Goal: Contribute content: Add original content to the website for others to see

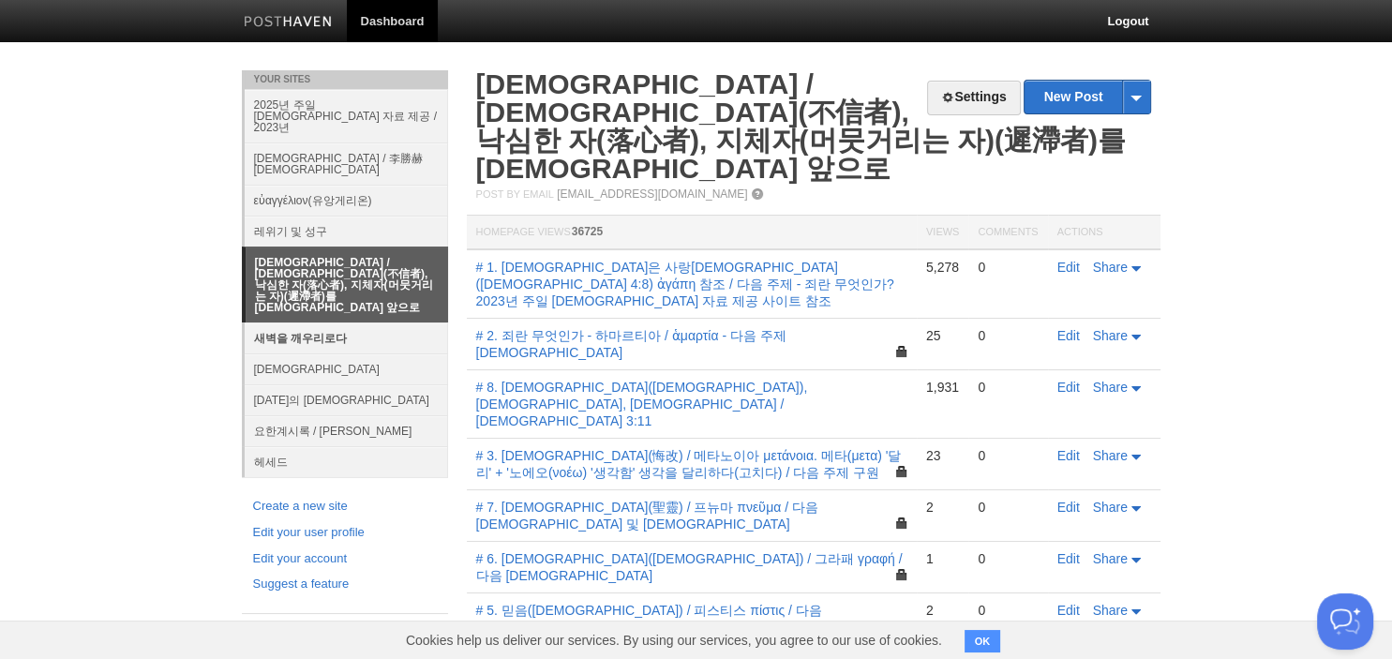
click at [322, 322] on link "새벽을 깨우리로다" at bounding box center [346, 337] width 203 height 31
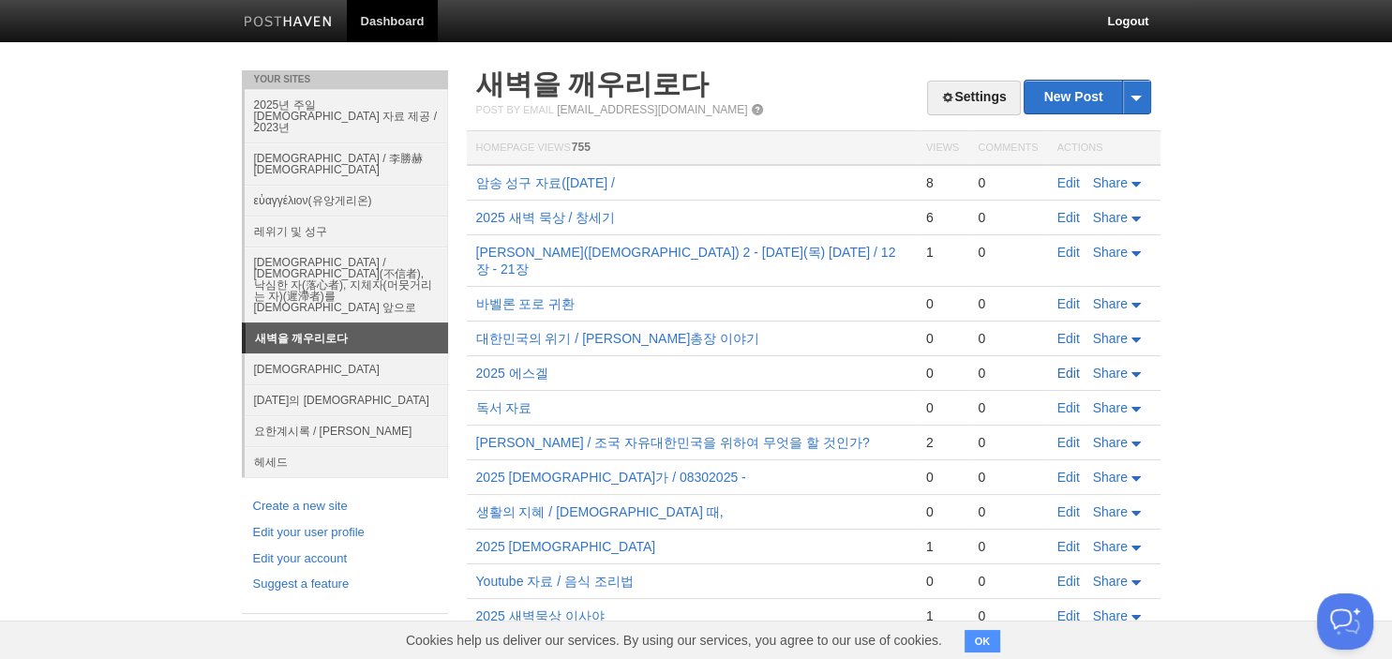
click at [1073, 366] on link "Edit" at bounding box center [1068, 373] width 22 height 15
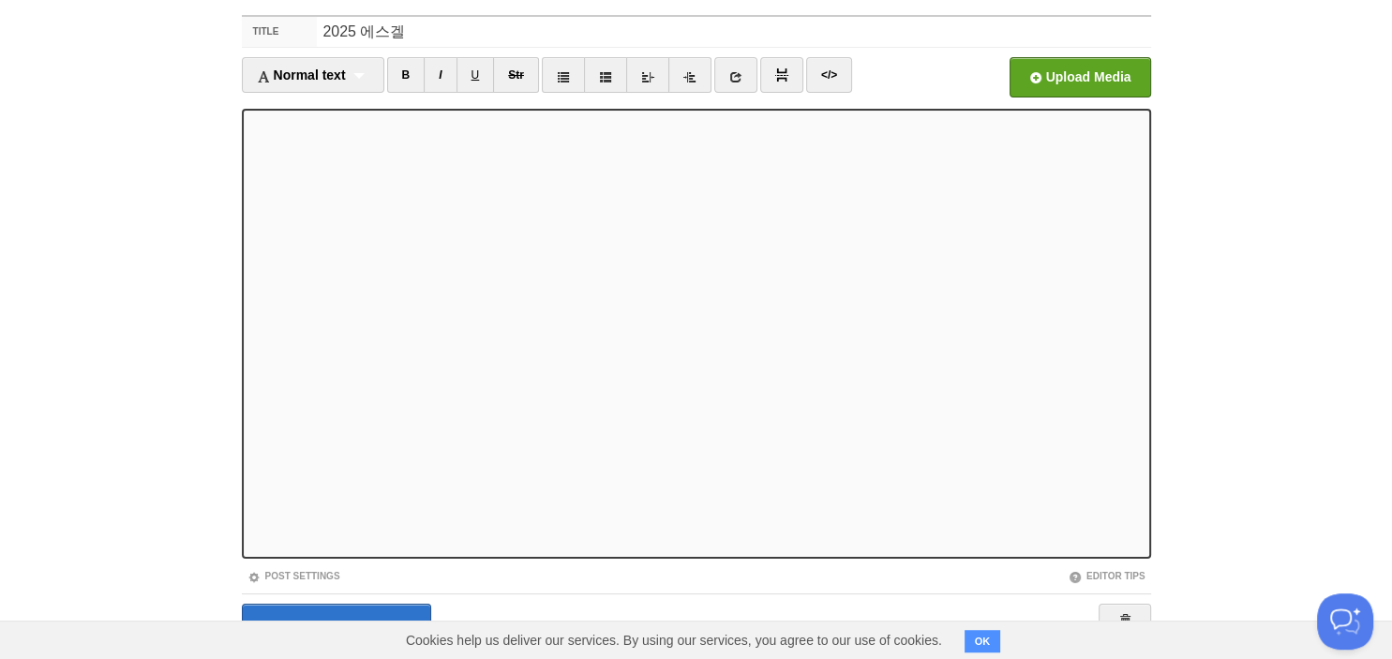
scroll to position [128, 0]
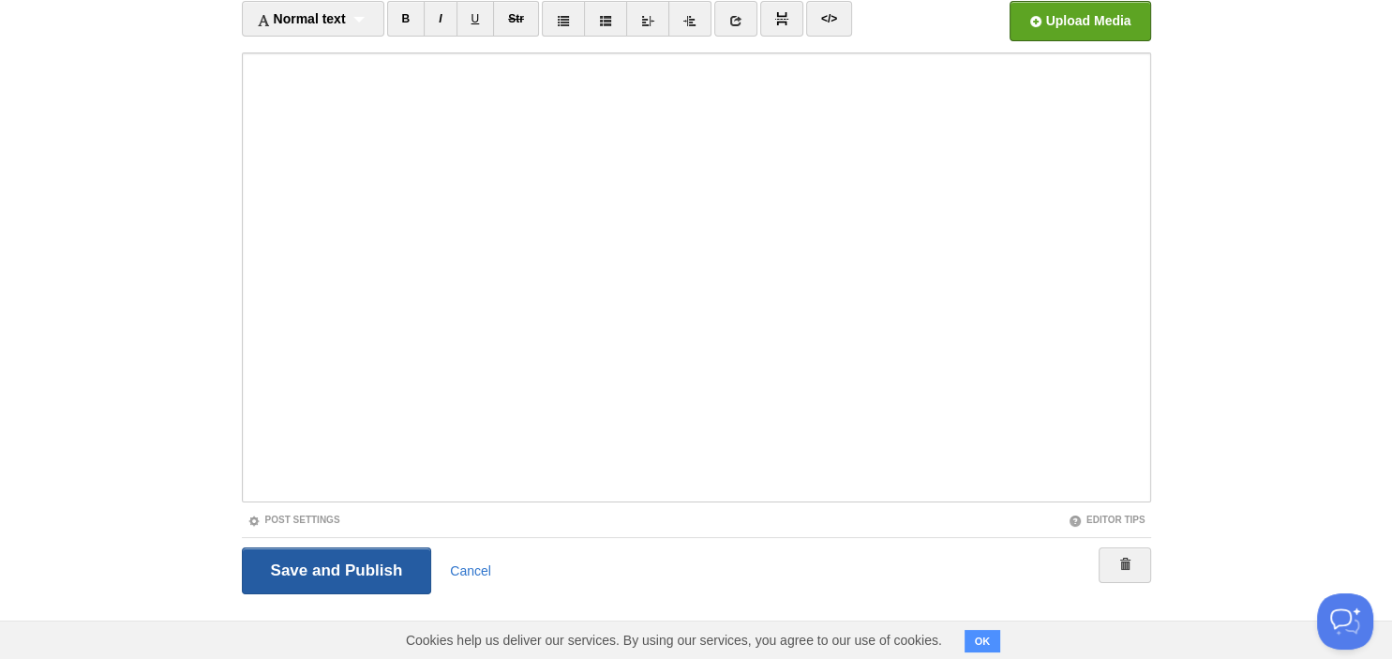
click at [330, 568] on input "Save and Publish" at bounding box center [337, 570] width 190 height 47
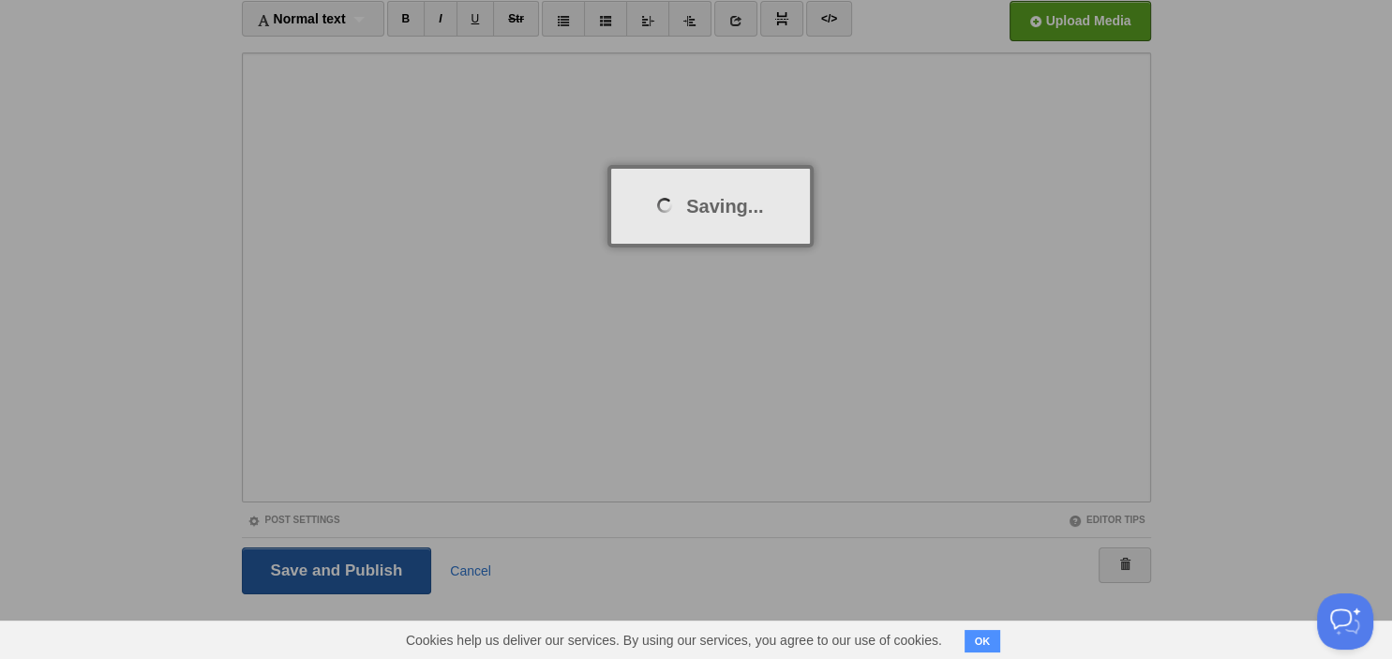
scroll to position [70, 0]
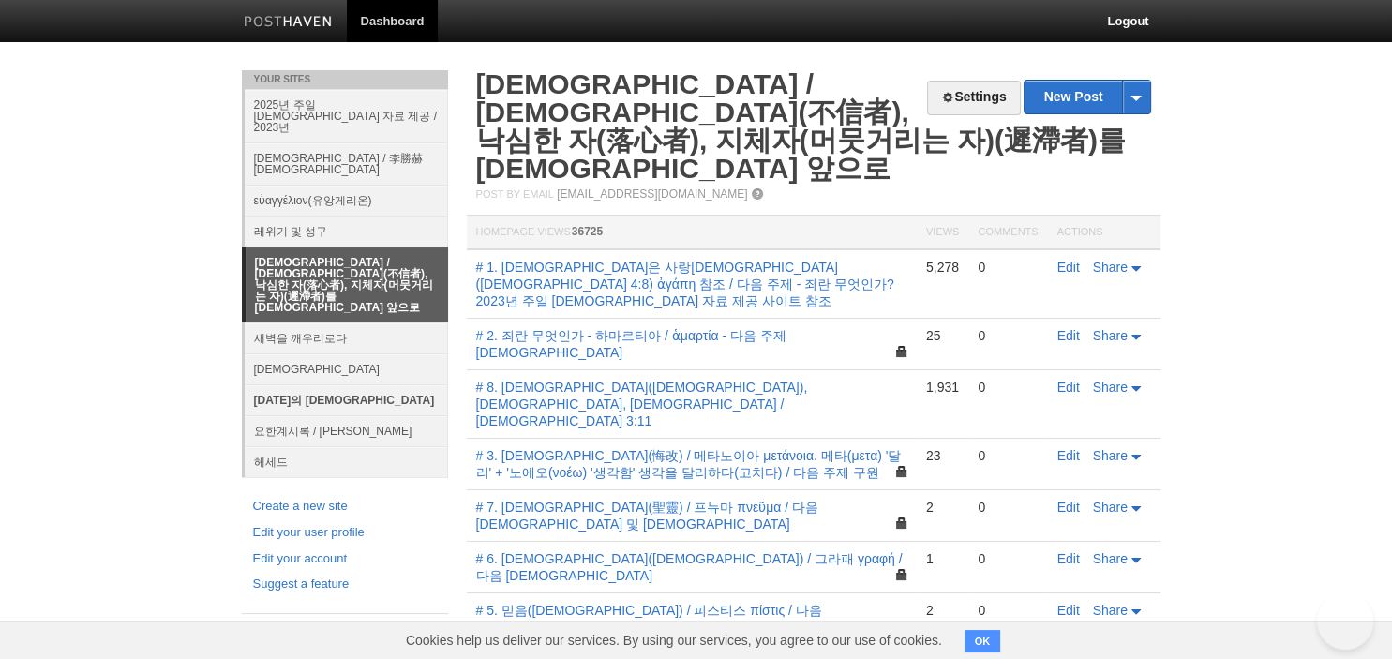
click at [310, 384] on link "[DATE]의 [DEMOGRAPHIC_DATA]" at bounding box center [346, 399] width 203 height 31
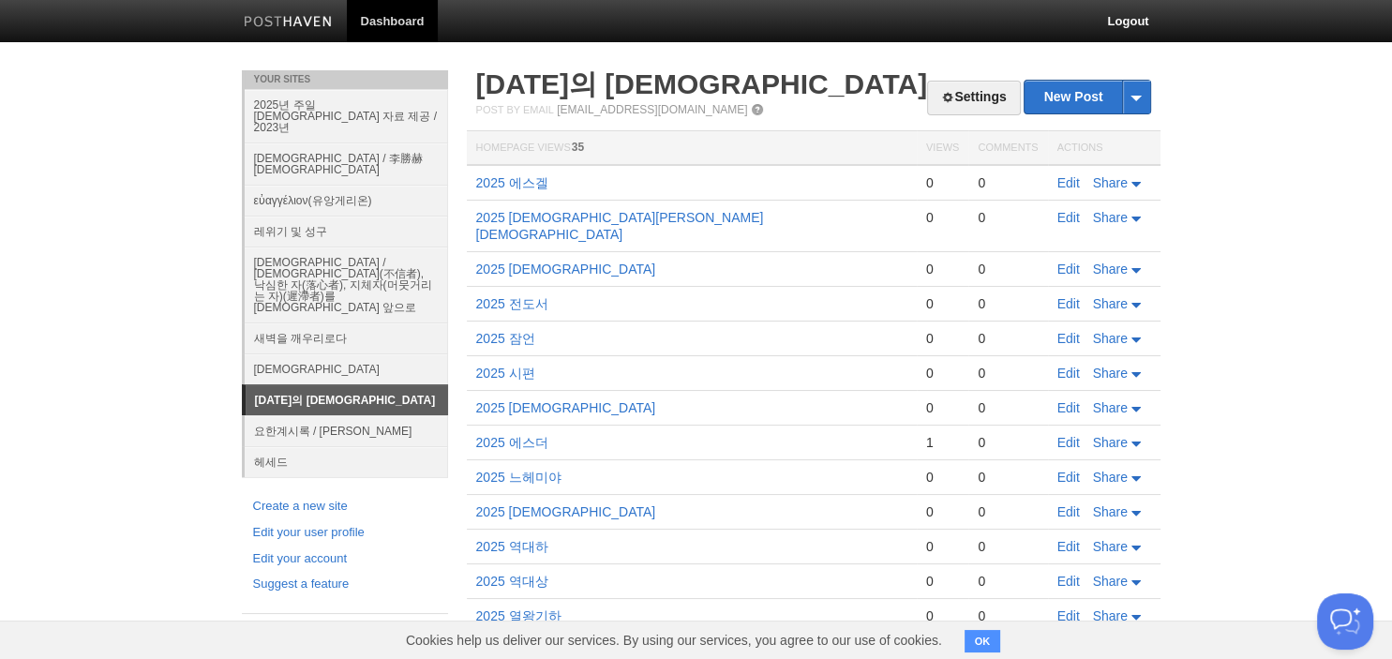
click at [1057, 184] on td "Edit Share" at bounding box center [1104, 183] width 112 height 36
click at [1070, 177] on link "Edit" at bounding box center [1068, 182] width 22 height 15
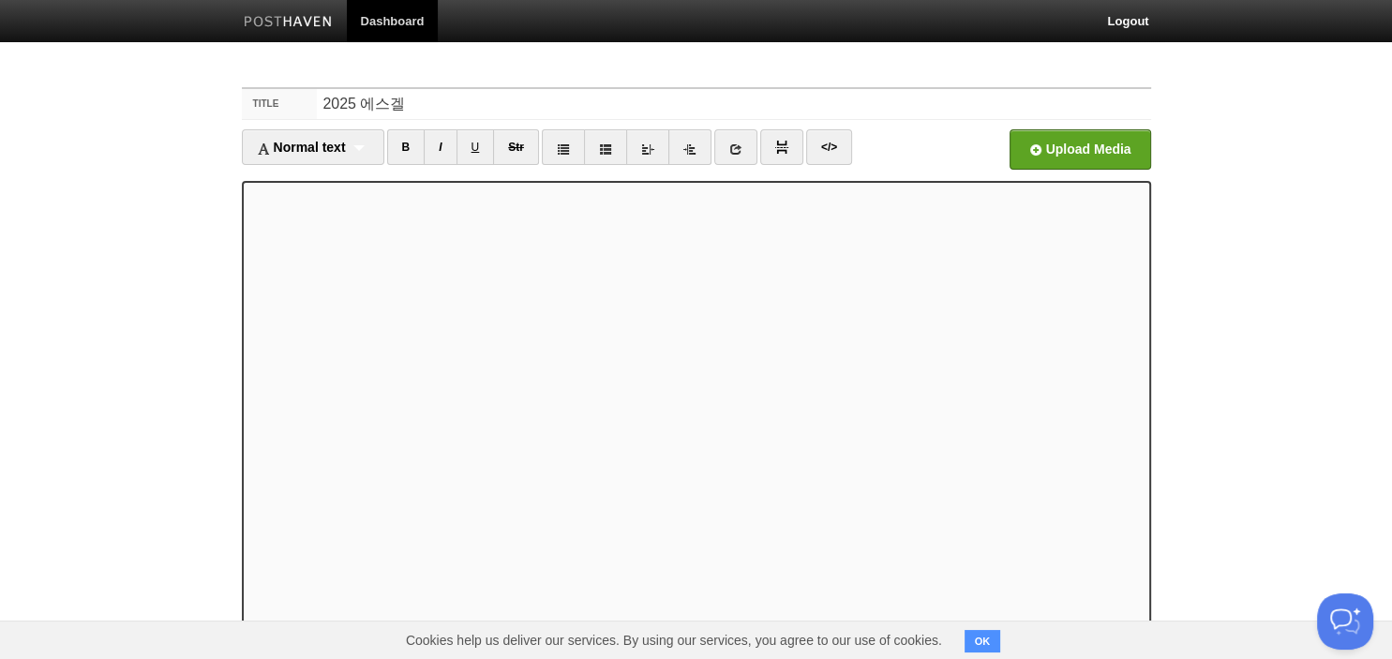
click at [447, 177] on div "Normal text Normal text Heading 1 Heading 2 Heading 3 B I U Str × </>" at bounding box center [696, 155] width 909 height 52
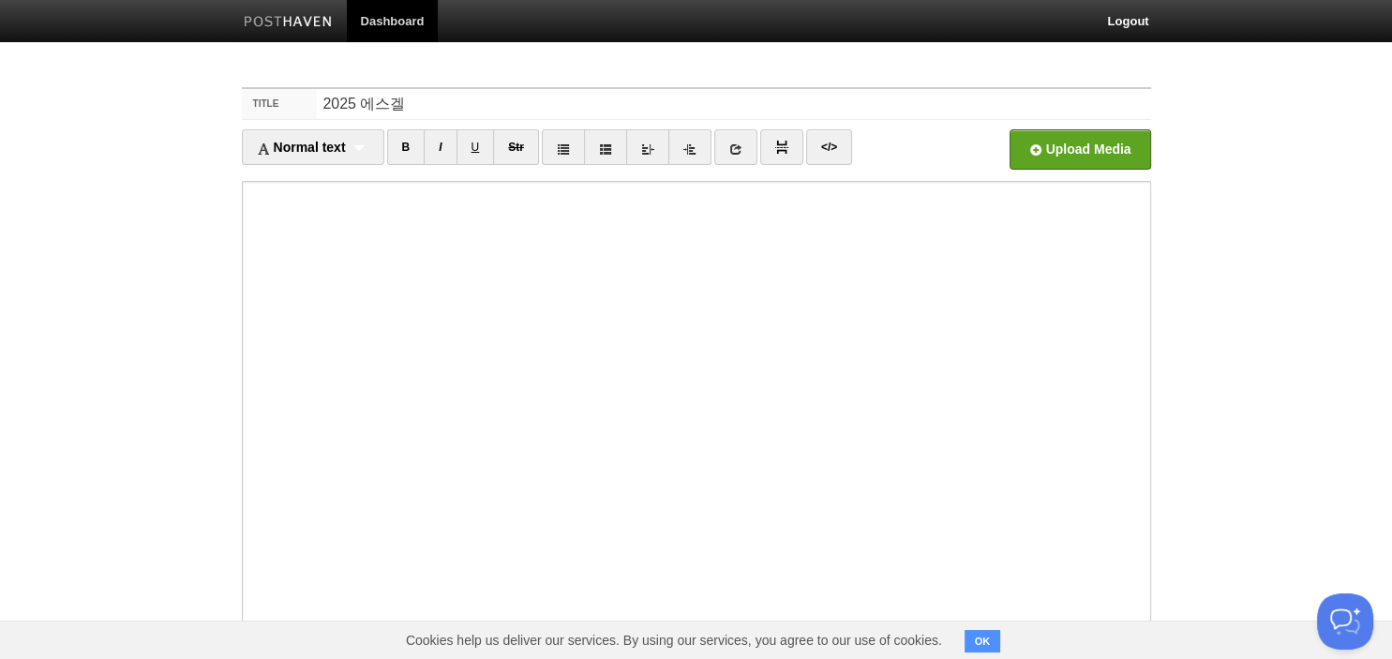
click at [376, 182] on iframe at bounding box center [696, 406] width 909 height 450
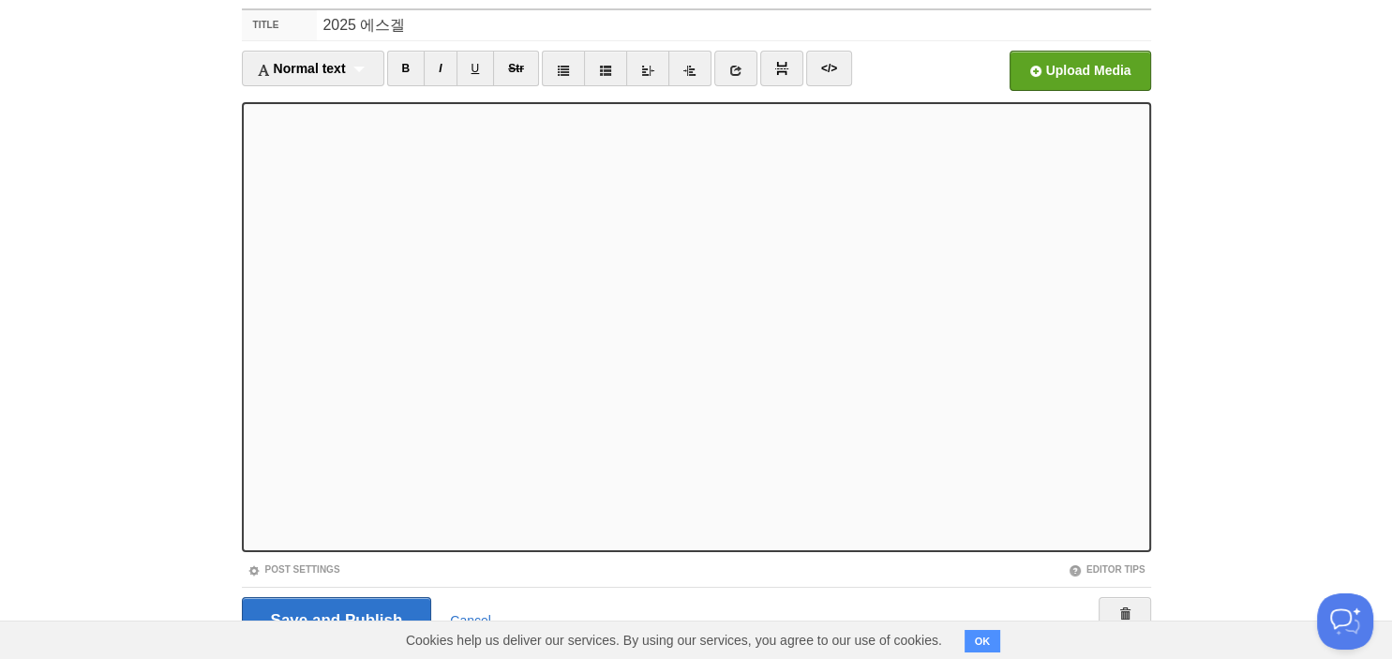
scroll to position [128, 0]
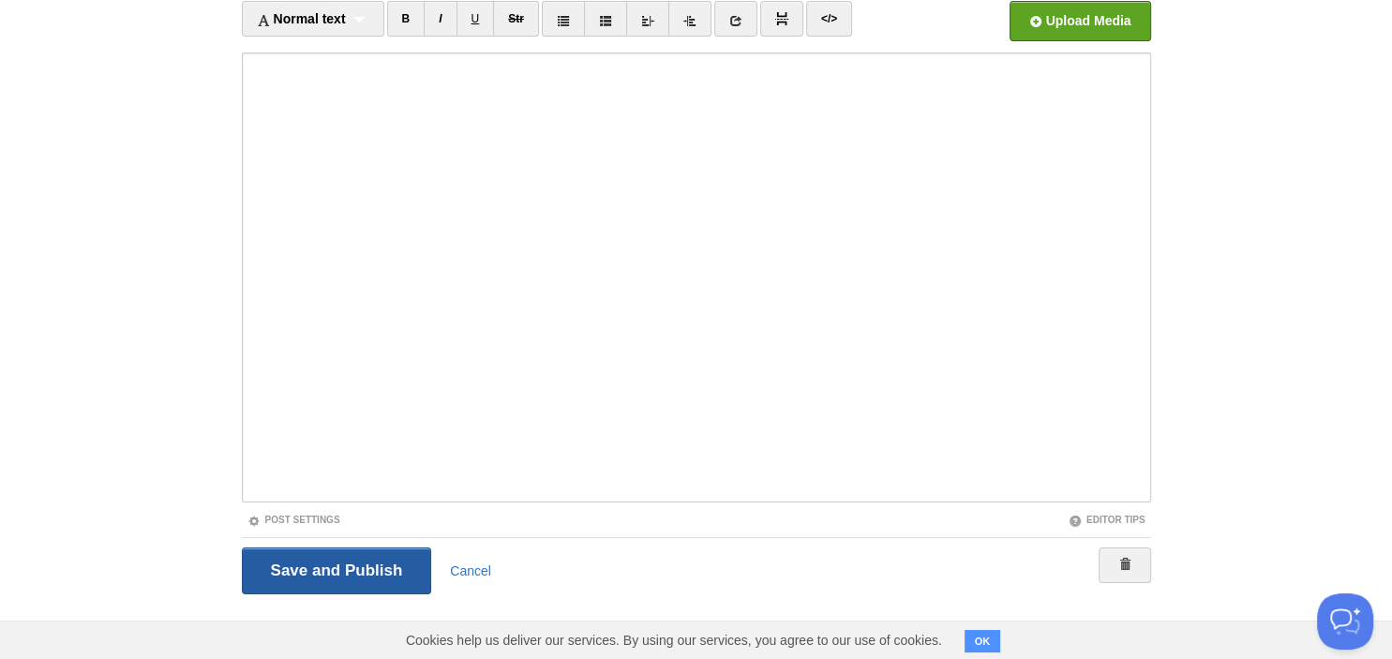
click at [384, 561] on input "Save and Publish" at bounding box center [337, 570] width 190 height 47
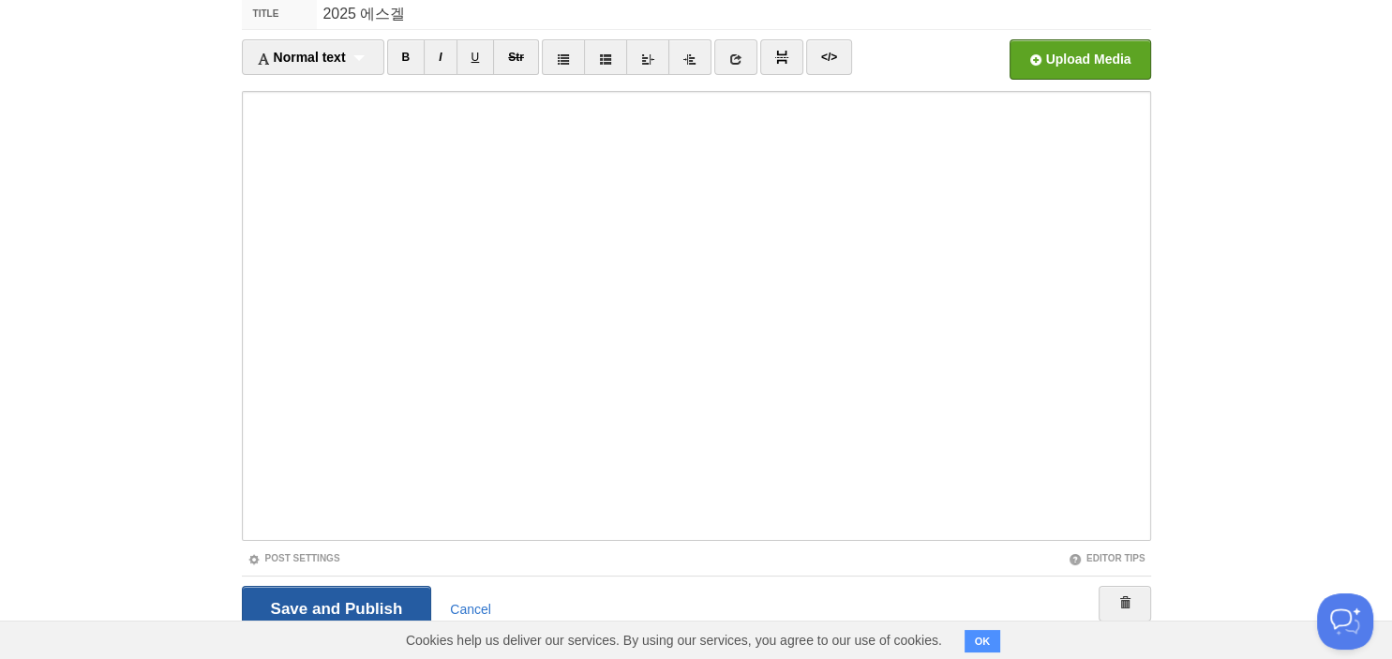
scroll to position [70, 0]
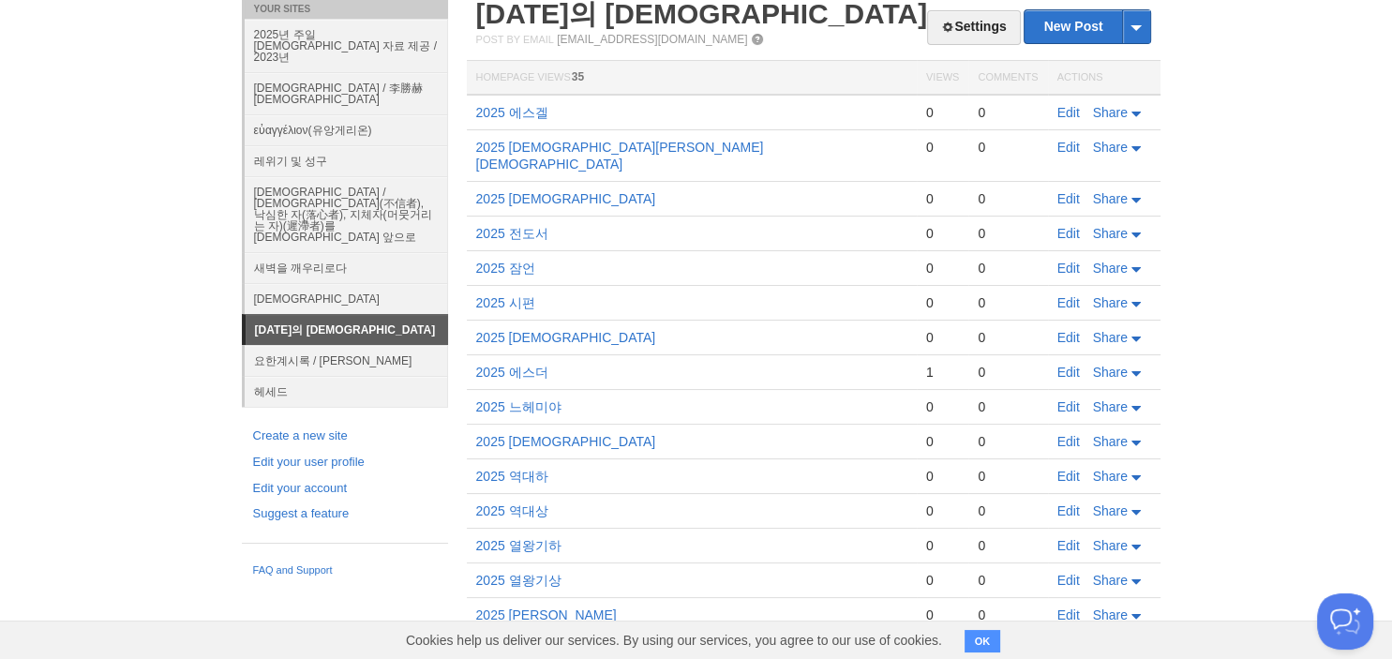
click at [1207, 41] on body "Dashboard Logout Post saved × Your Sites 2025년 주일 설교 자료 제공 / 2023년 Patris Churc…" at bounding box center [696, 402] width 1392 height 945
